Goal: Task Accomplishment & Management: Use online tool/utility

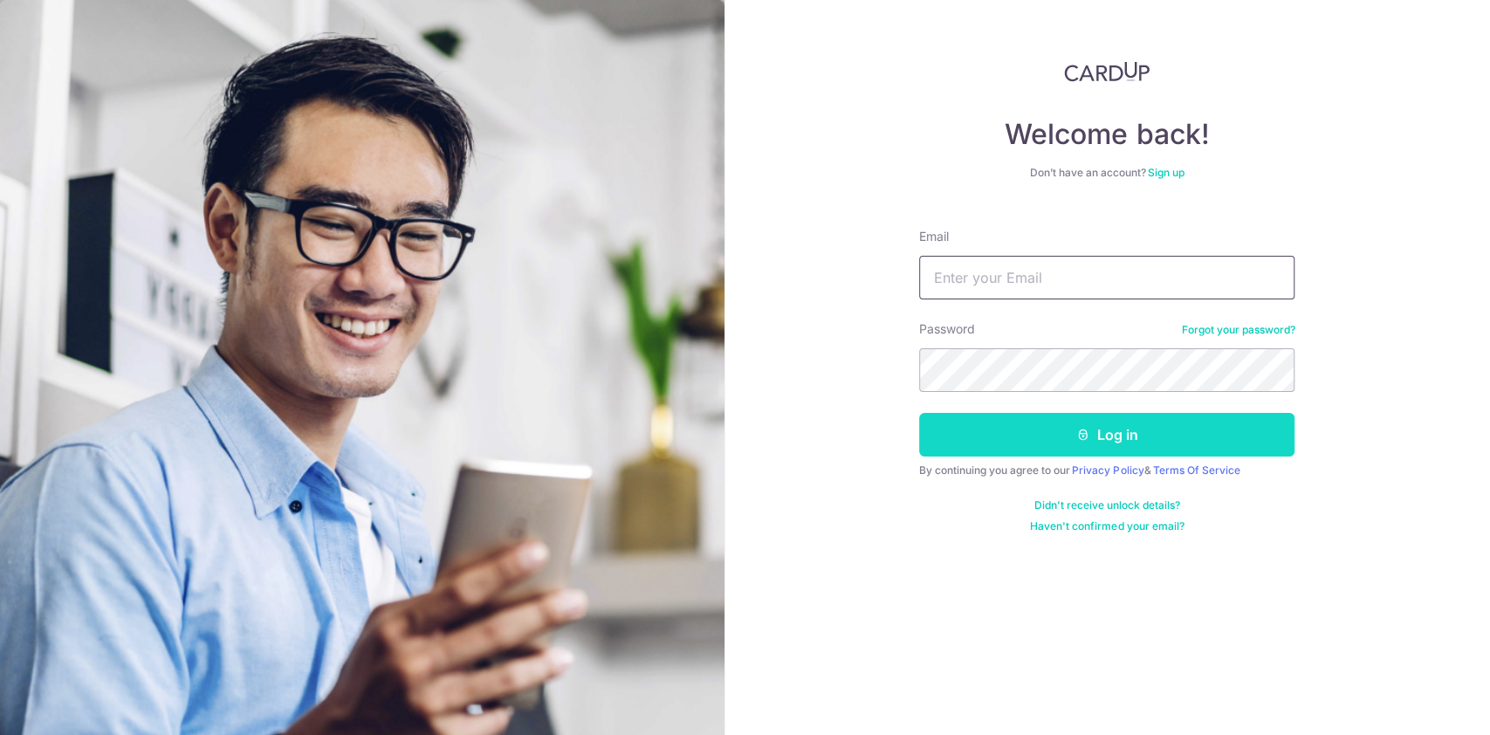
type input "[EMAIL_ADDRESS][DOMAIN_NAME]"
click at [1131, 446] on button "Log in" at bounding box center [1106, 435] width 375 height 44
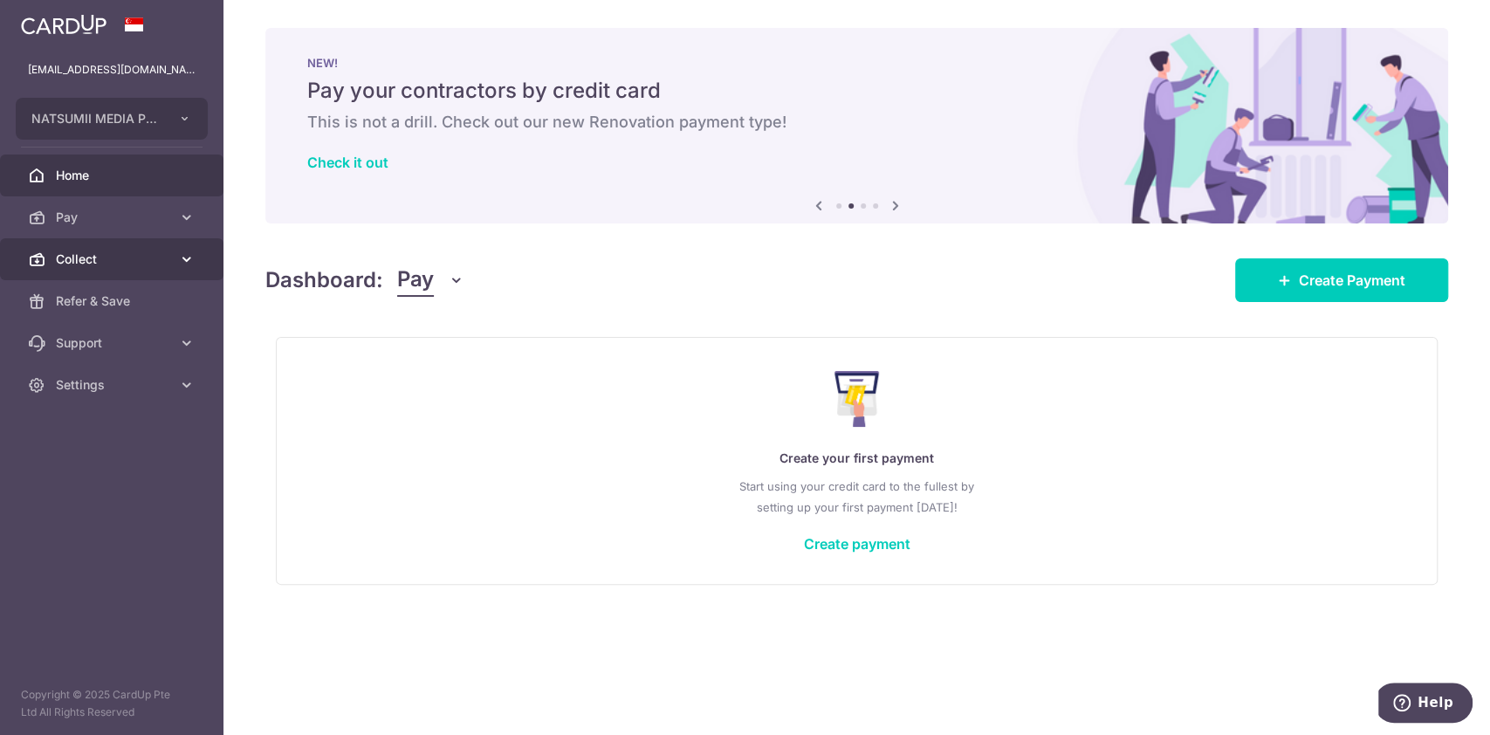
click at [137, 272] on link "Collect" at bounding box center [111, 259] width 223 height 42
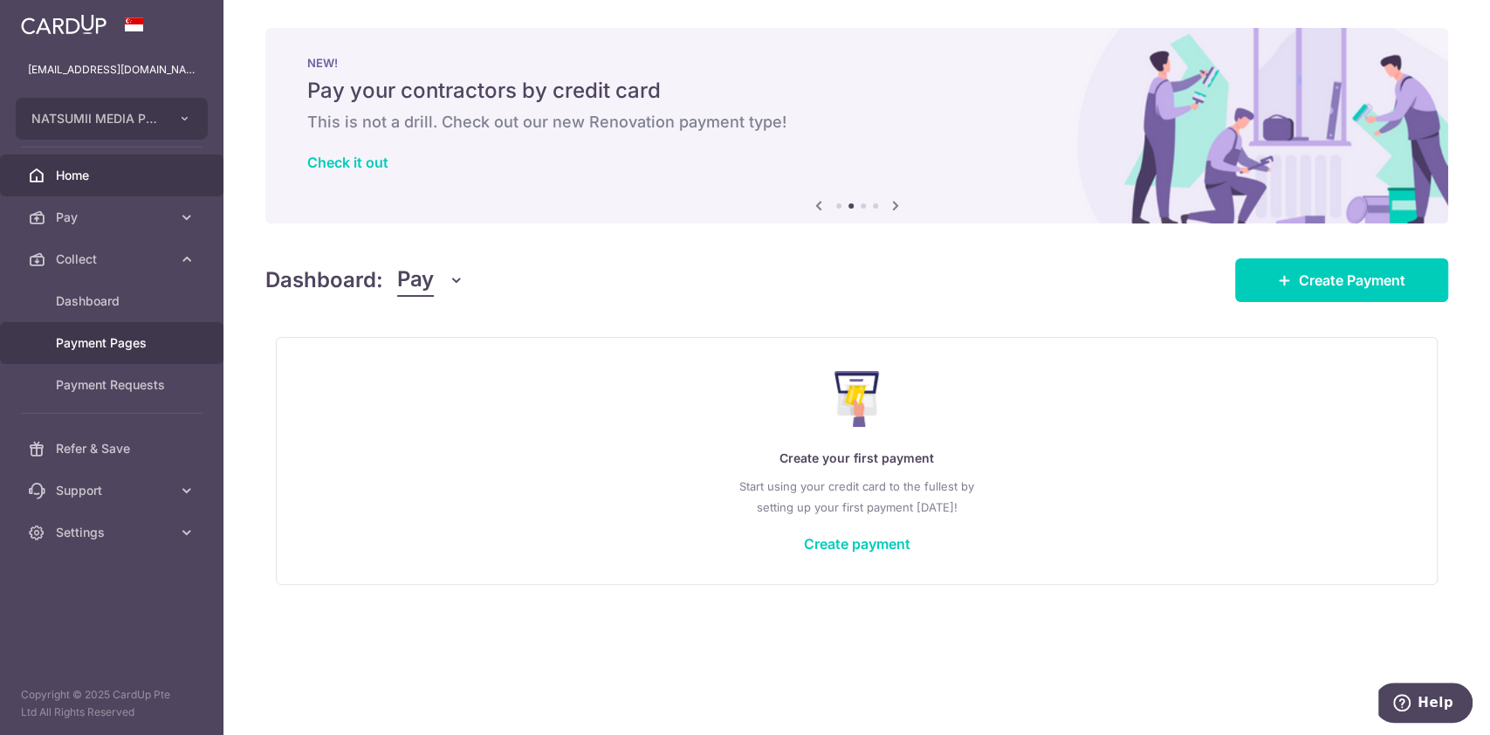
click at [165, 345] on span "Payment Pages" at bounding box center [113, 342] width 115 height 17
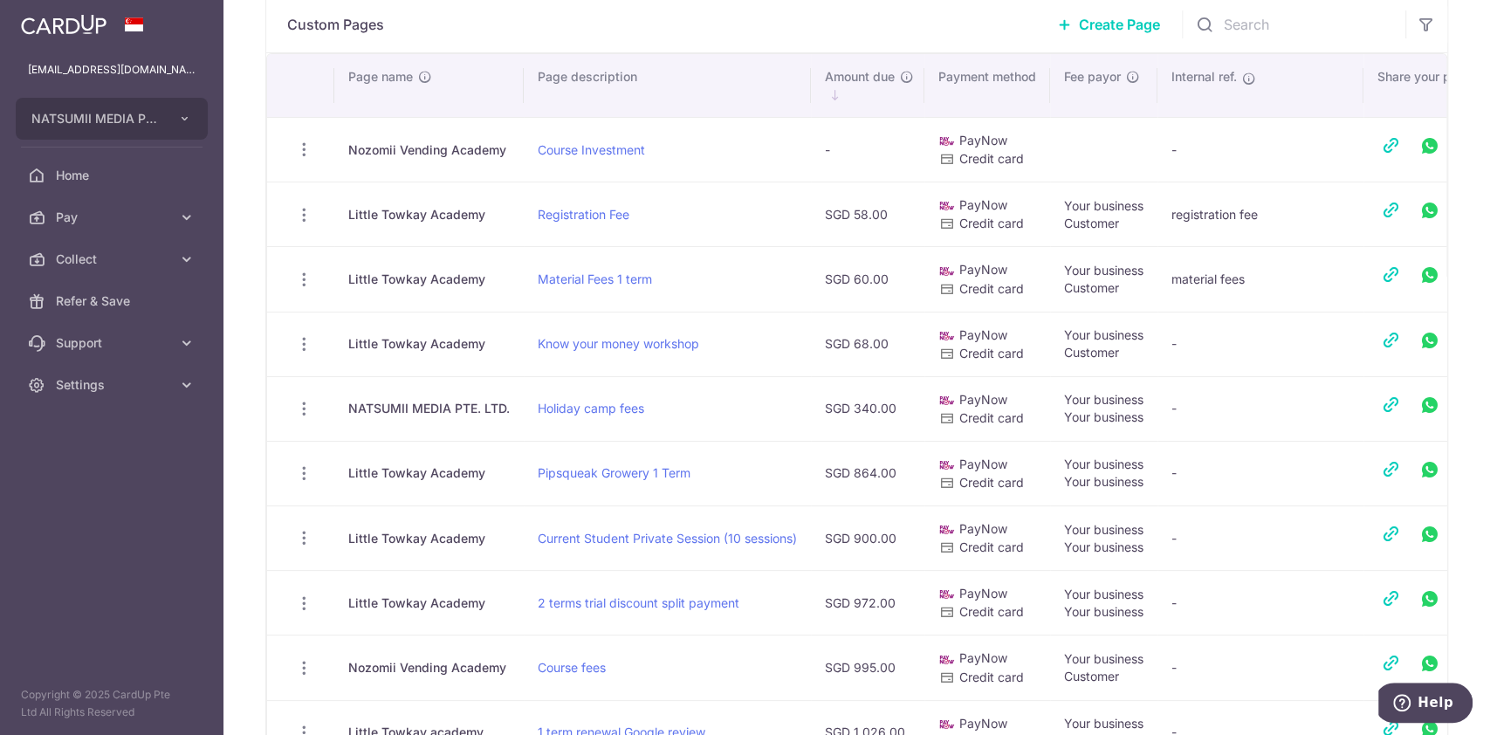
scroll to position [349, 0]
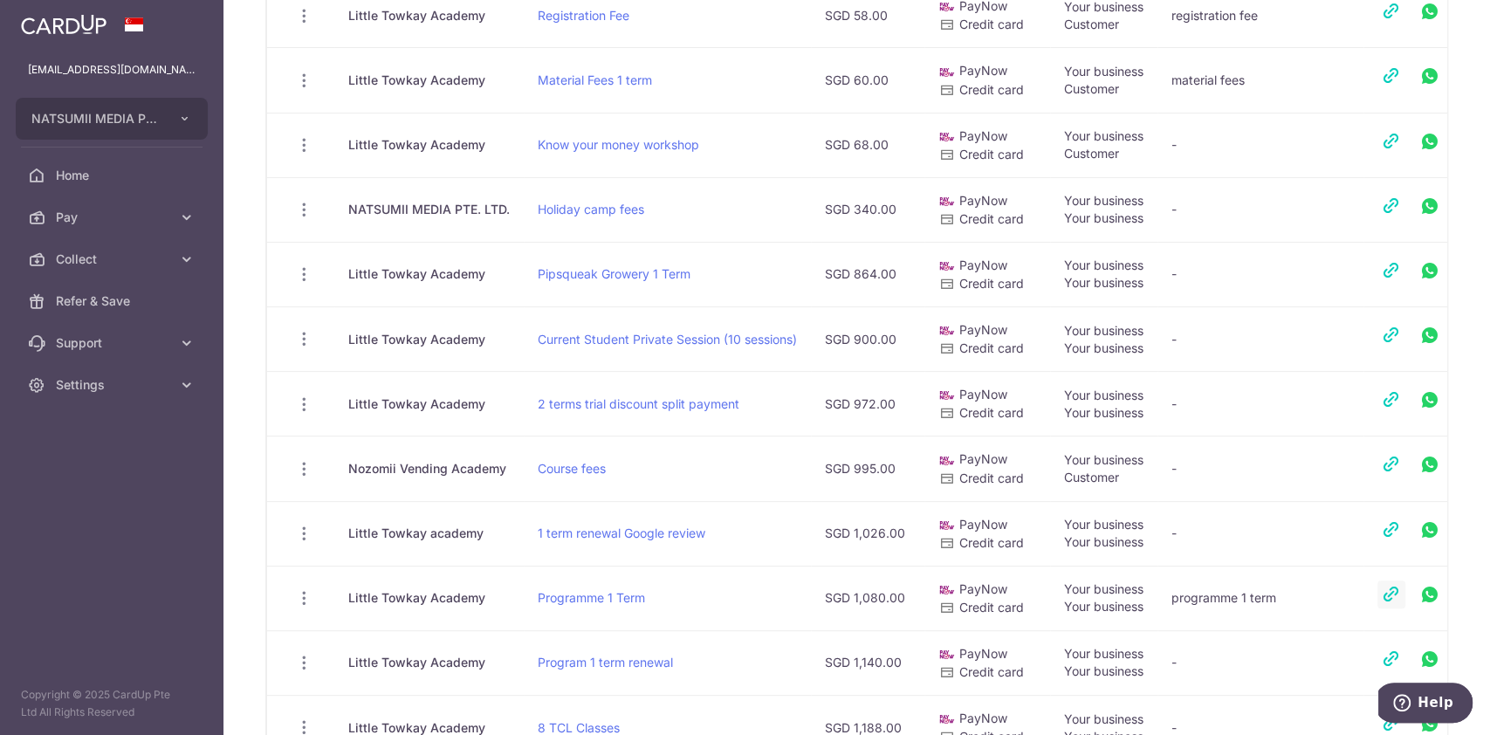
click at [1398, 592] on link at bounding box center [1391, 594] width 28 height 28
